Goal: Task Accomplishment & Management: Use online tool/utility

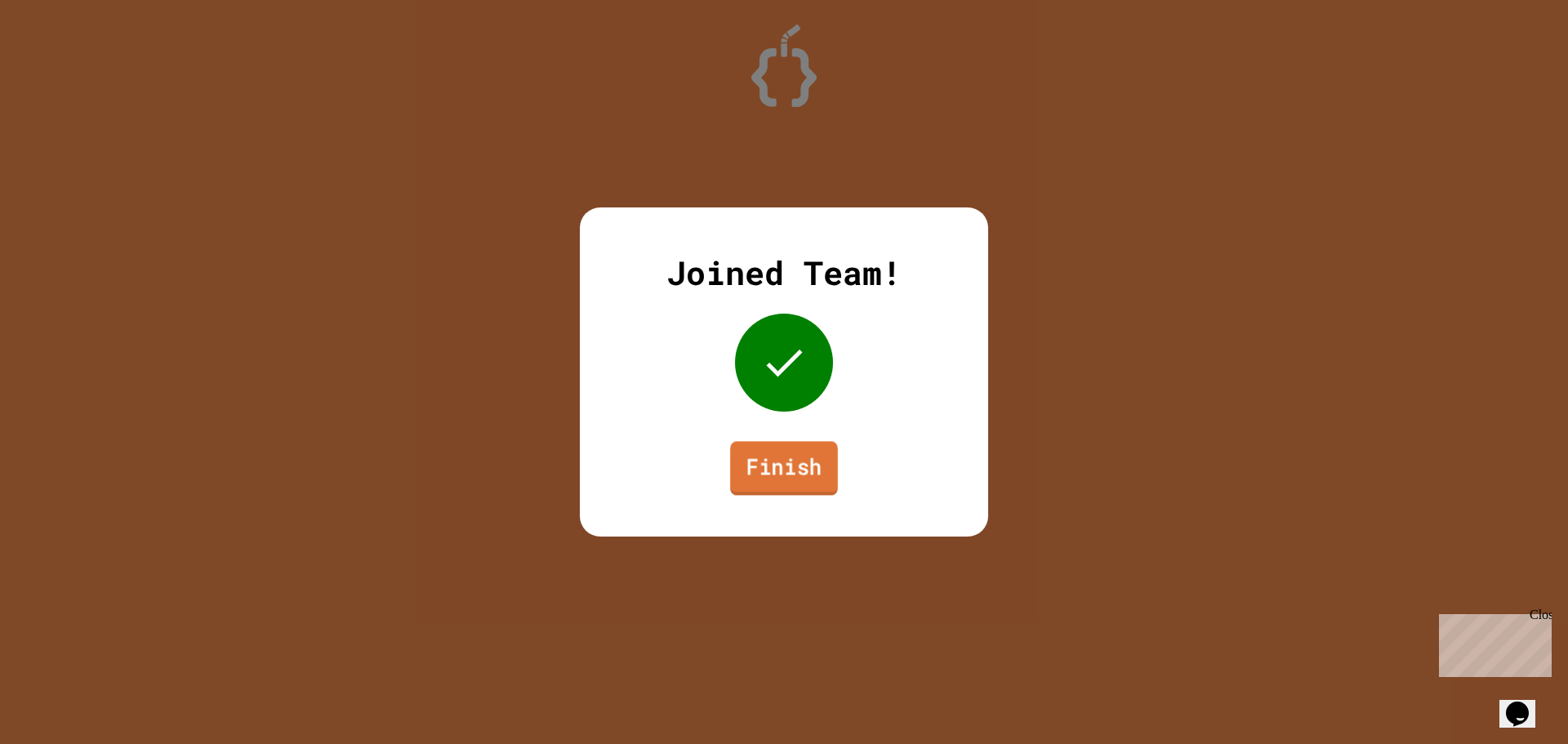
click at [765, 459] on link "Finish" at bounding box center [784, 468] width 108 height 54
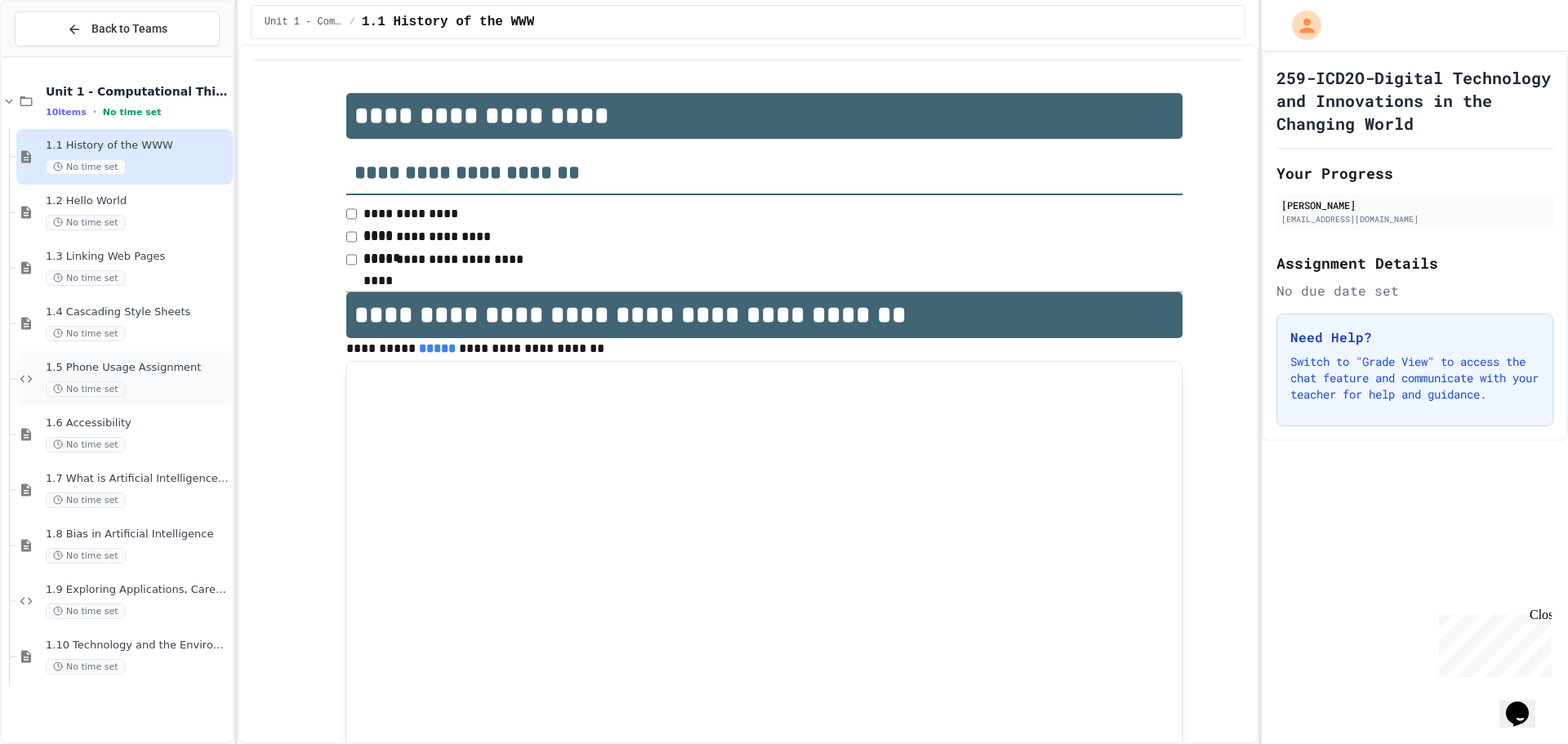
click at [138, 373] on span "1.5 Phone Usage Assignment" at bounding box center [137, 367] width 183 height 14
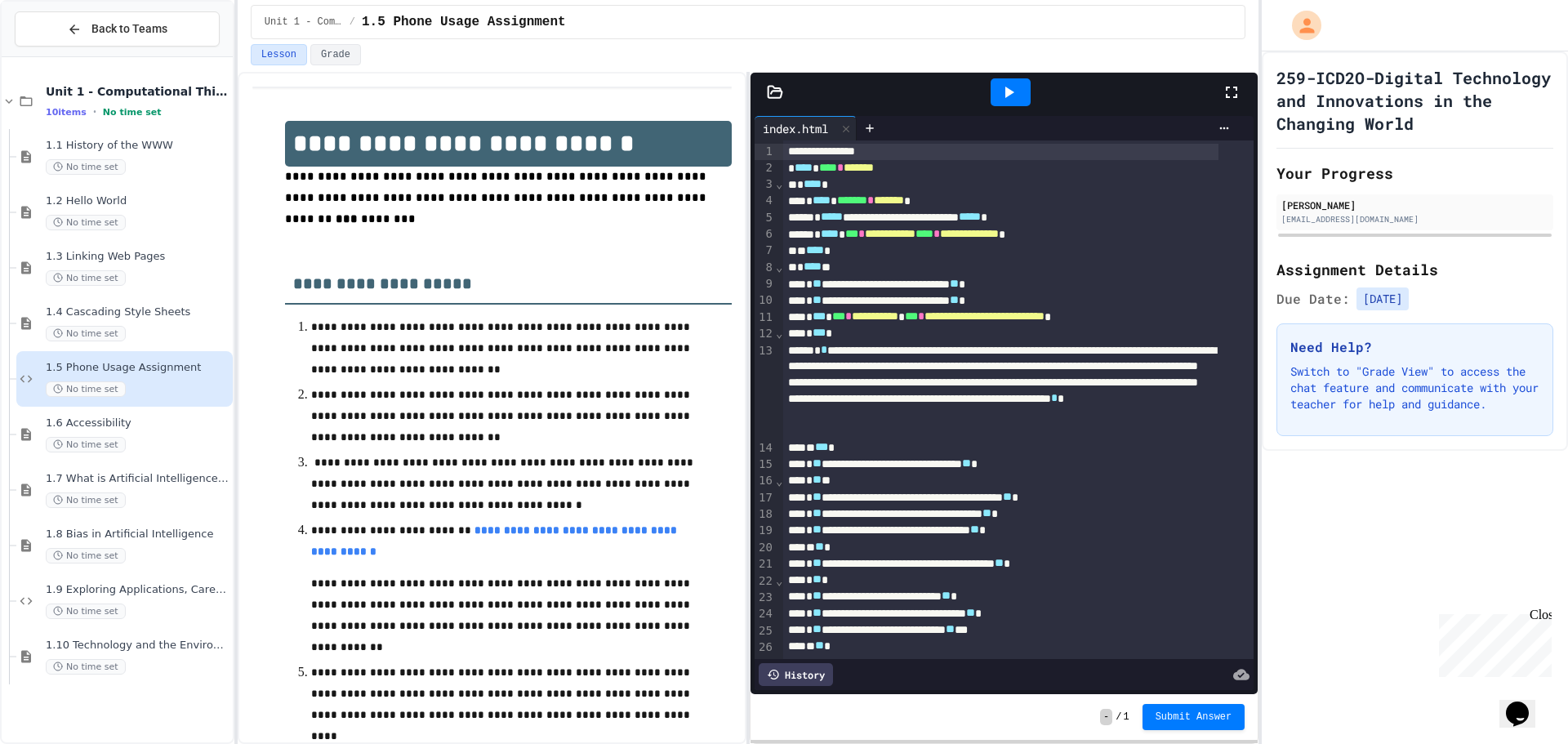
click at [1237, 90] on icon at bounding box center [1231, 92] width 11 height 11
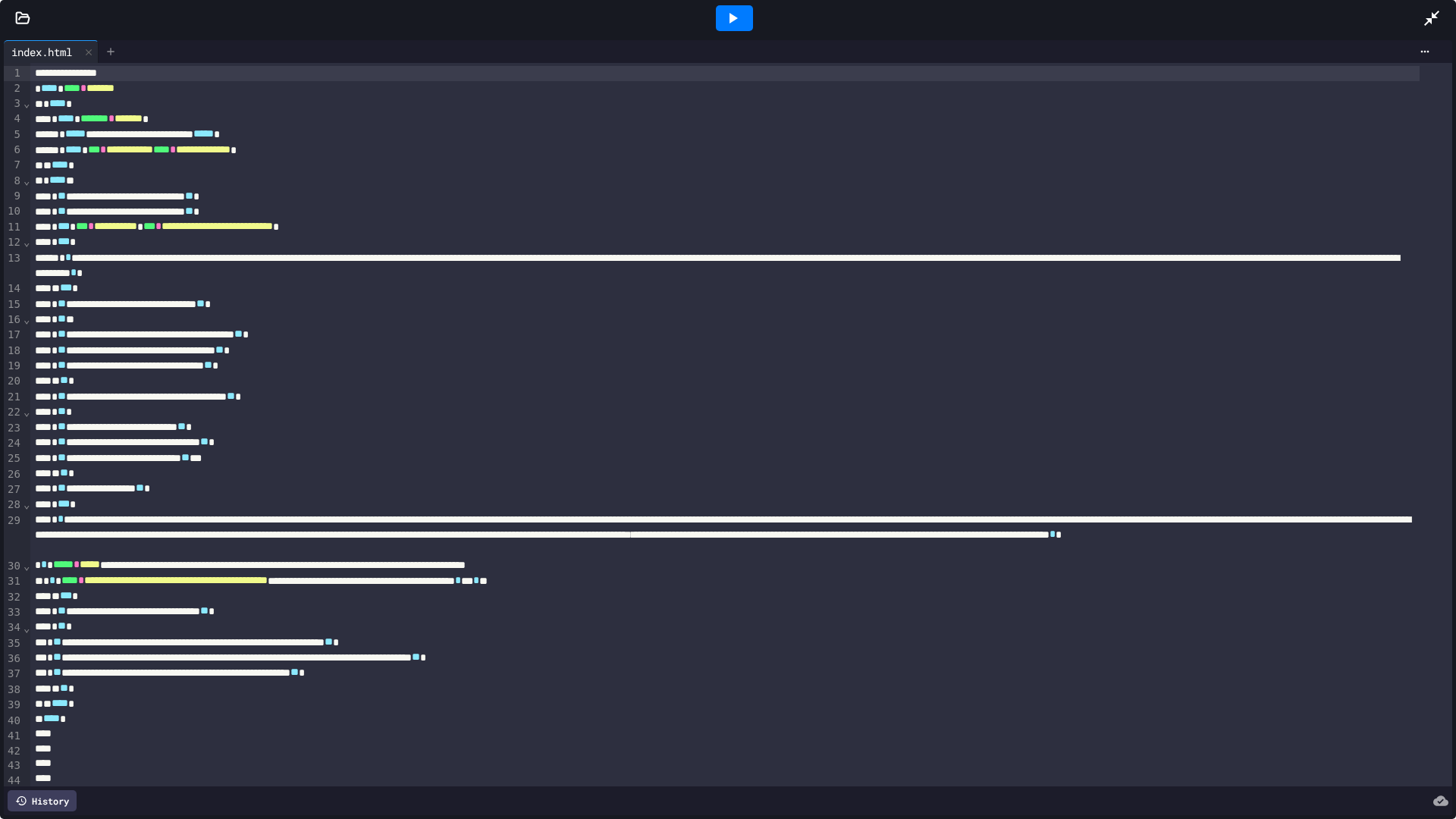
click at [112, 53] on icon at bounding box center [111, 52] width 12 height 12
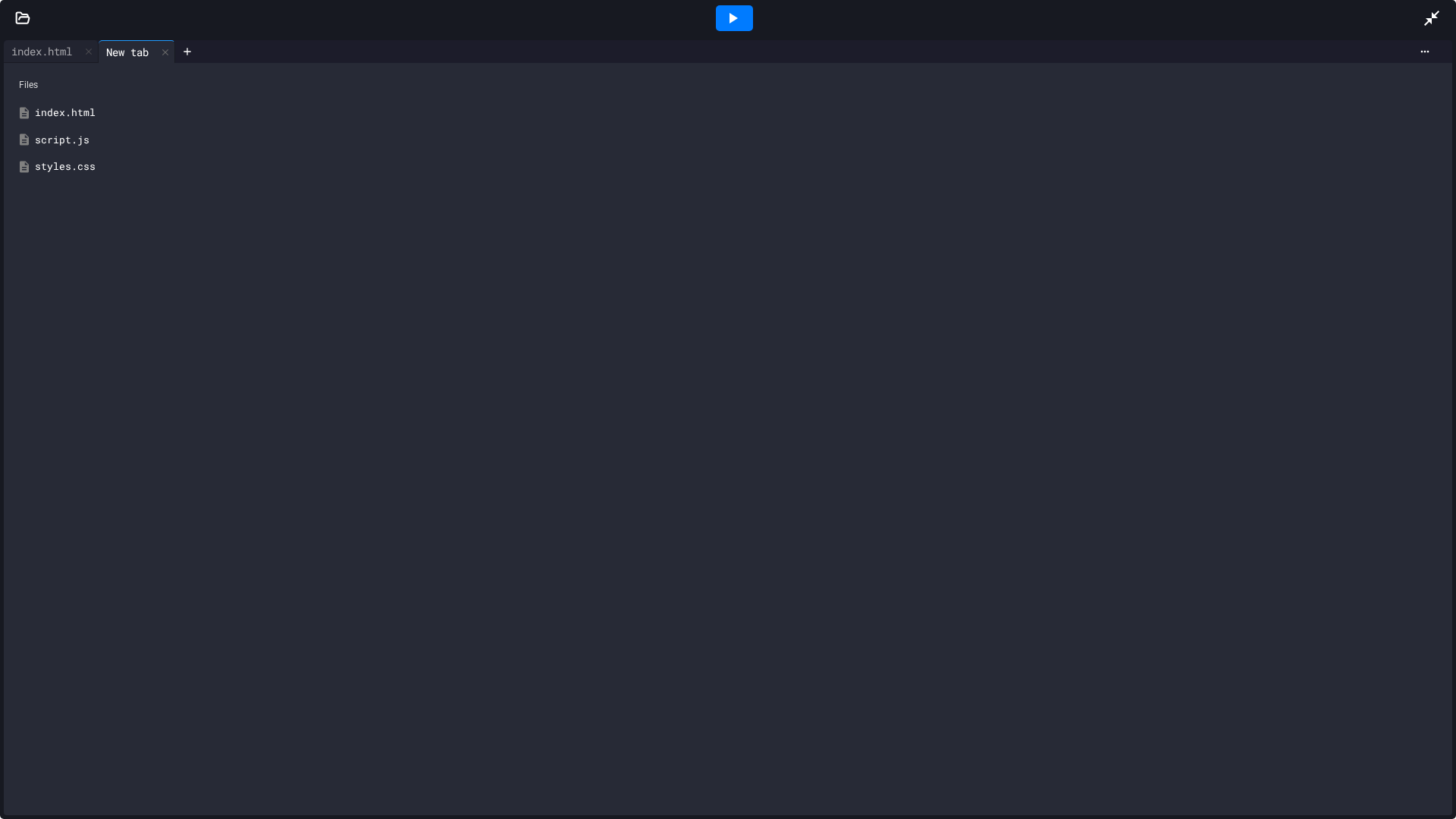
click at [80, 158] on div "styles.css" at bounding box center [728, 167] width 1434 height 28
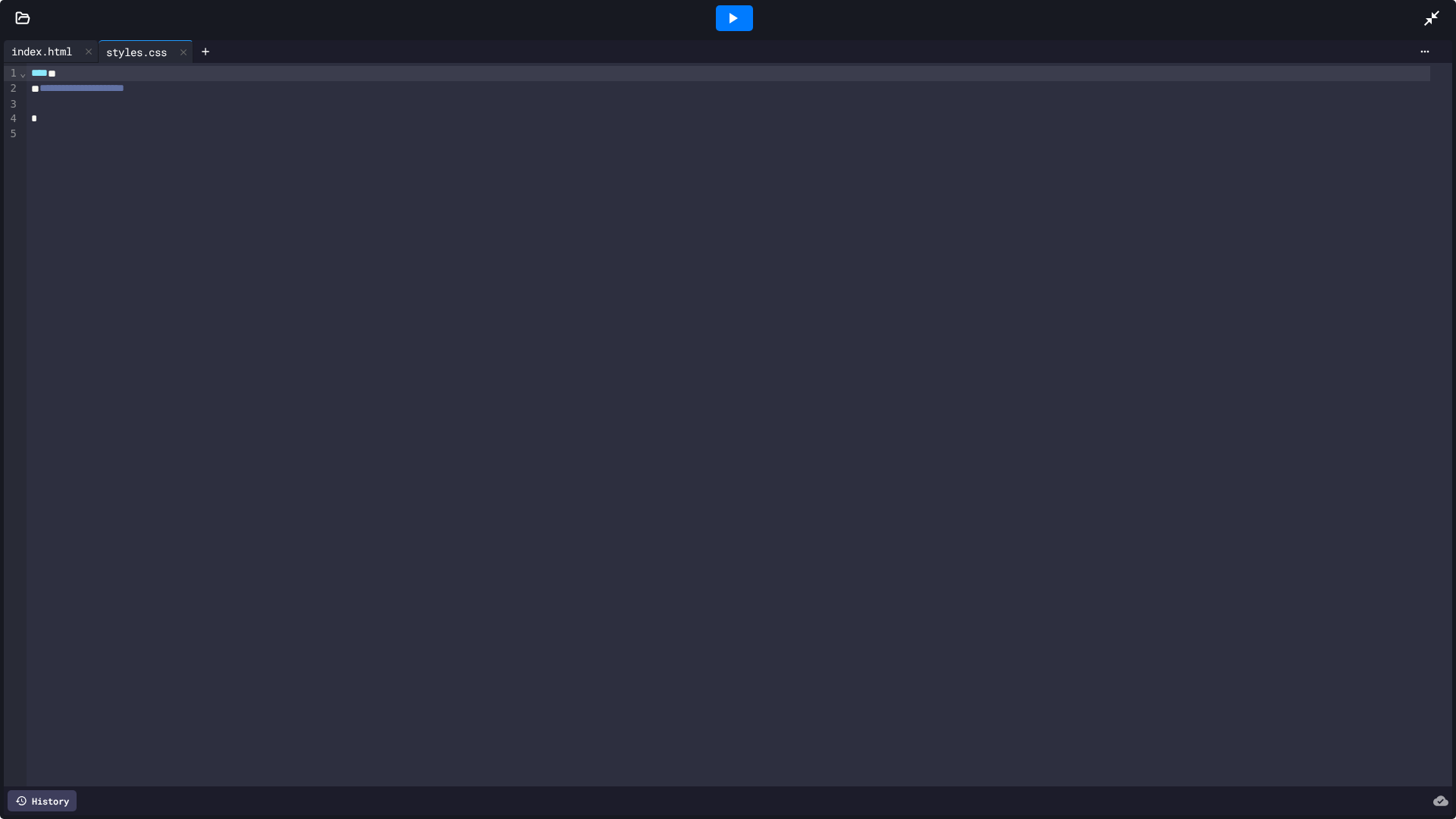
click at [51, 53] on div "index.html" at bounding box center [41, 51] width 76 height 16
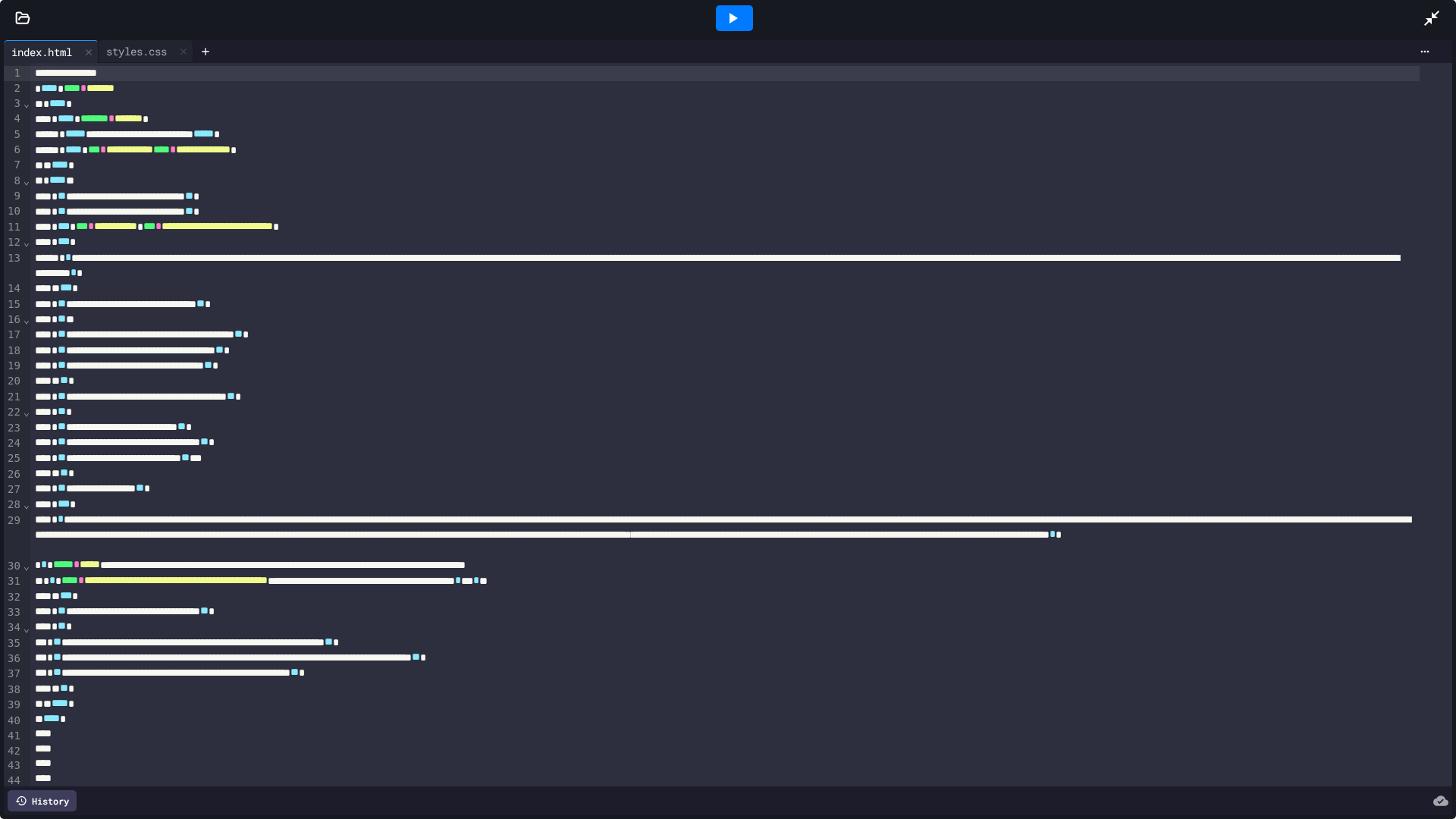
click at [738, 7] on div at bounding box center [734, 18] width 37 height 26
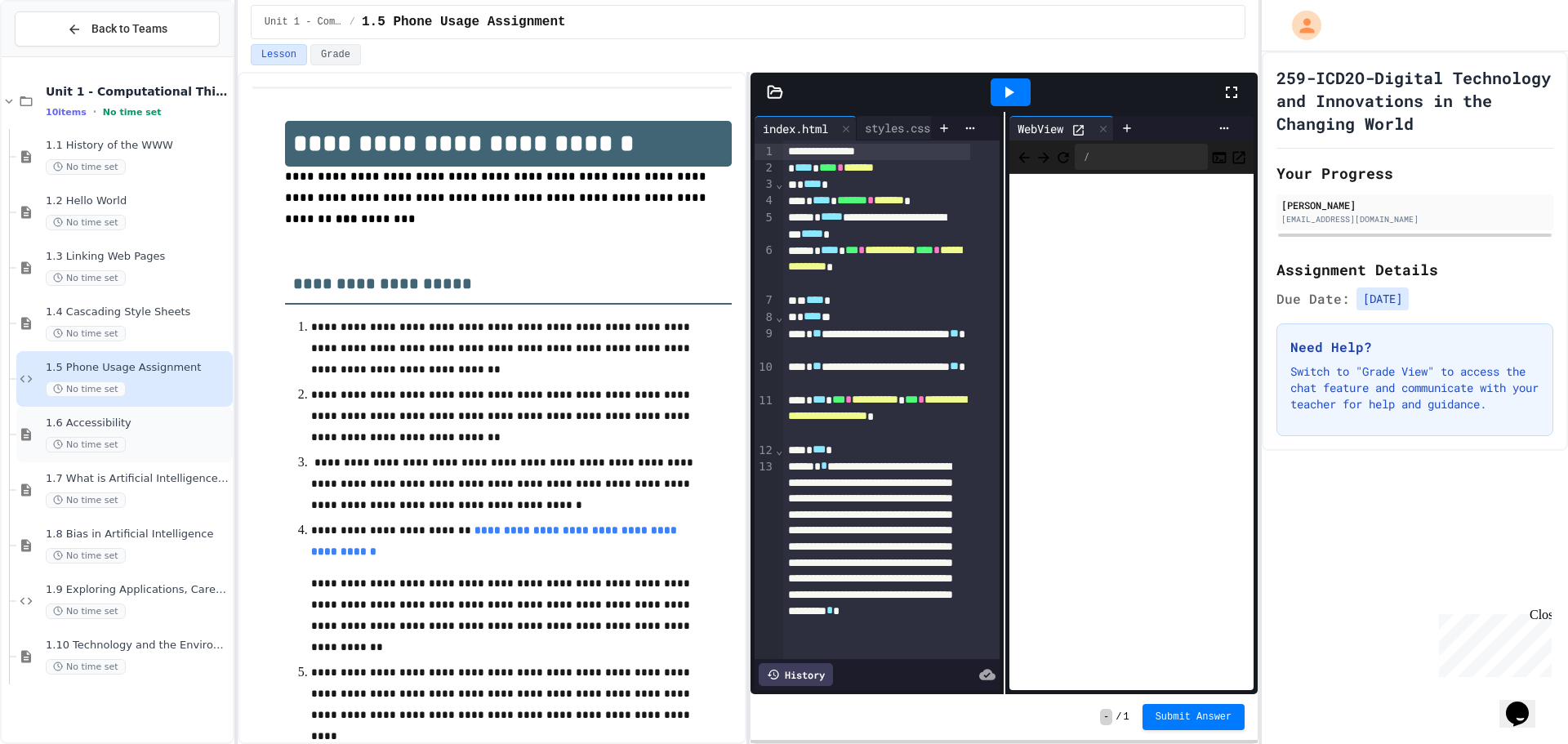
click at [127, 440] on div "No time set" at bounding box center [137, 445] width 183 height 16
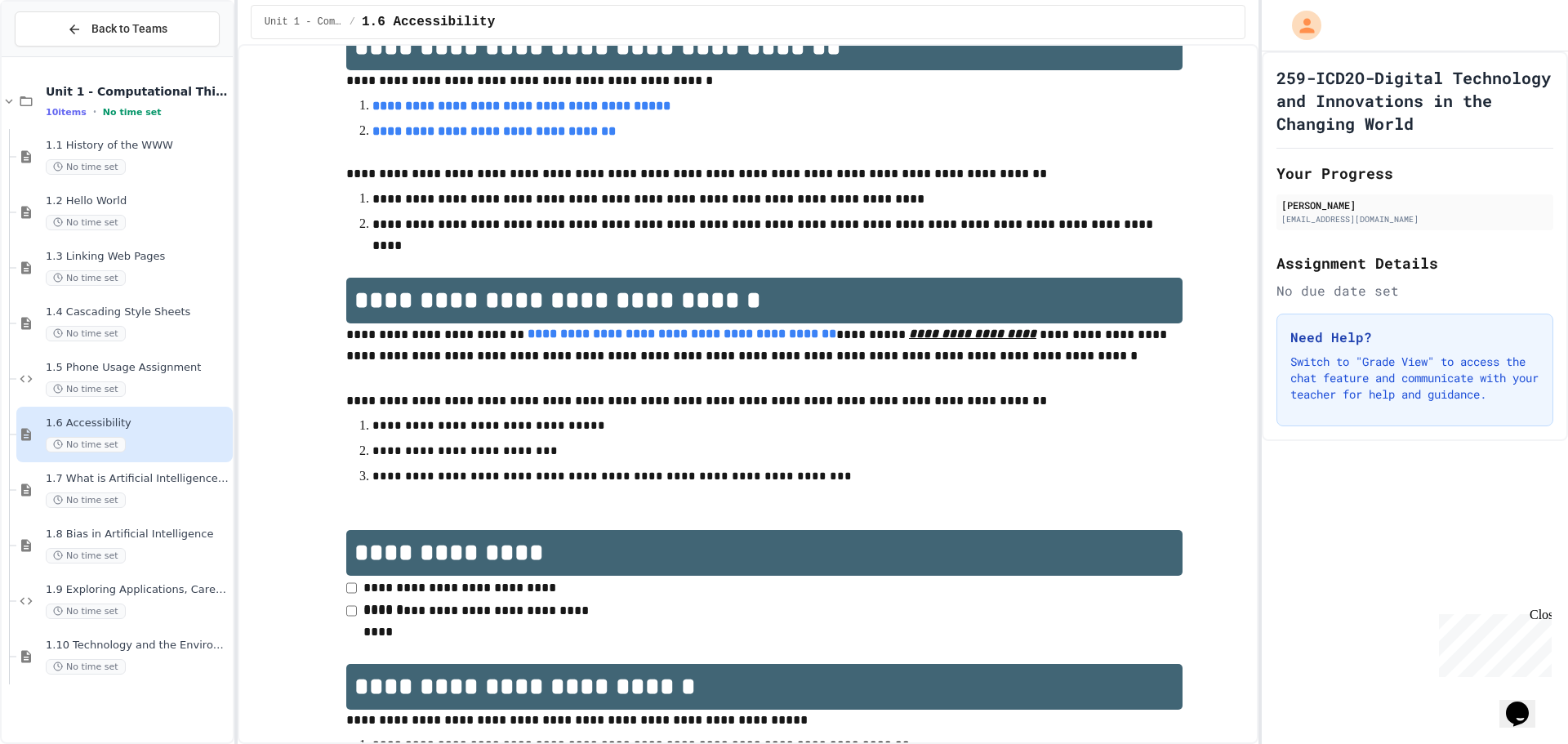
scroll to position [608, 0]
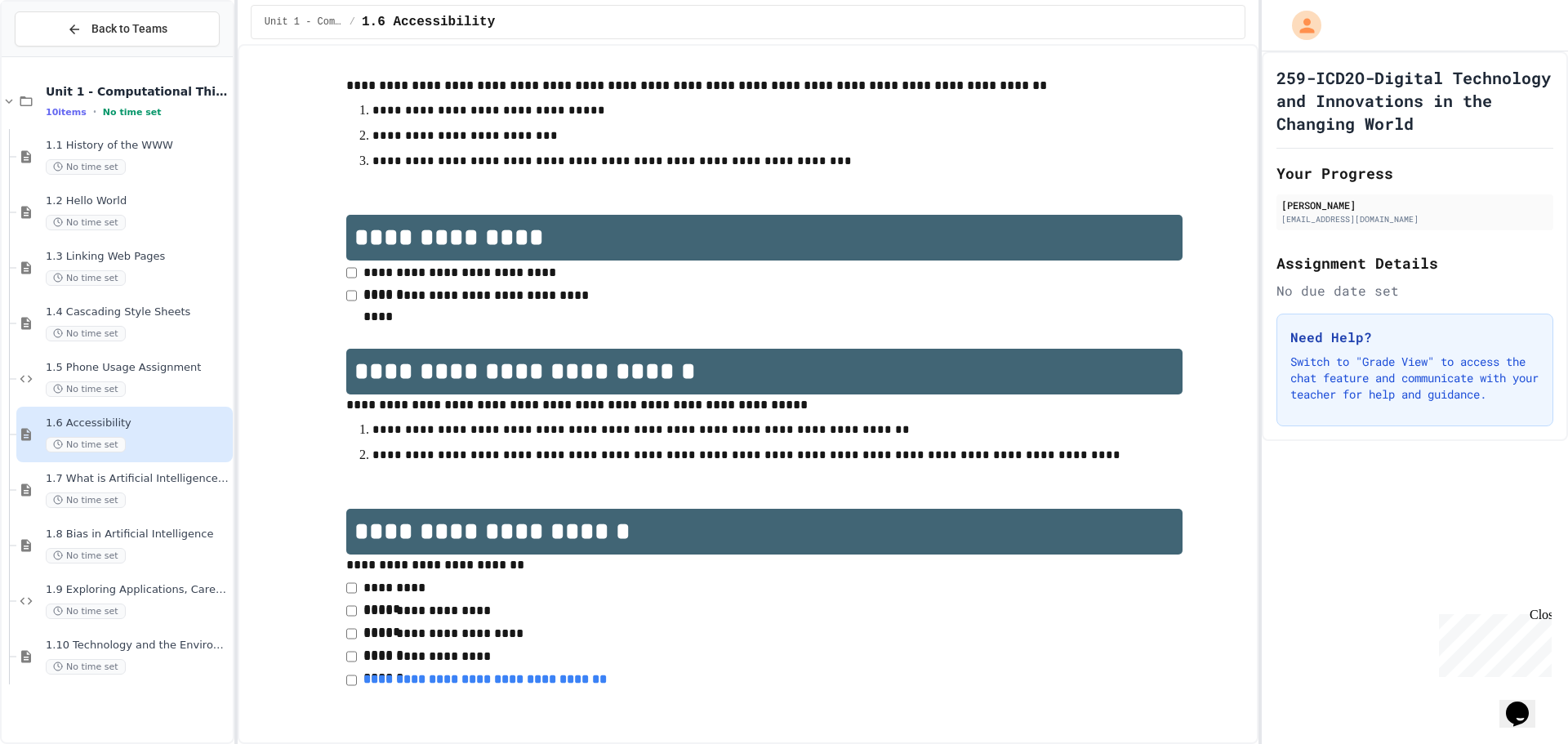
click at [445, 676] on link "**********" at bounding box center [486, 678] width 244 height 12
click at [113, 371] on span "1.5 Phone Usage Assignment" at bounding box center [137, 367] width 183 height 14
